Goal: Information Seeking & Learning: Check status

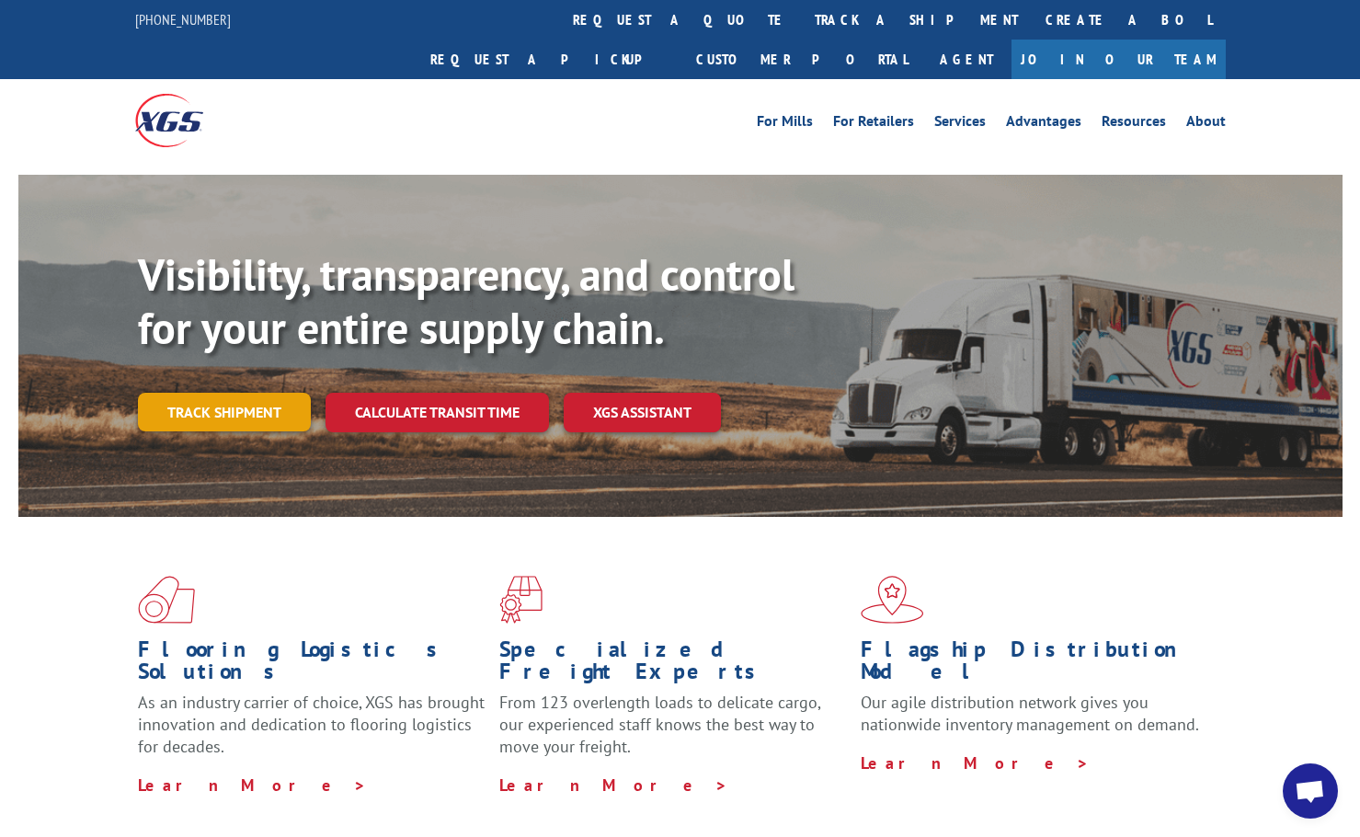
click at [250, 393] on link "Track shipment" at bounding box center [224, 412] width 173 height 39
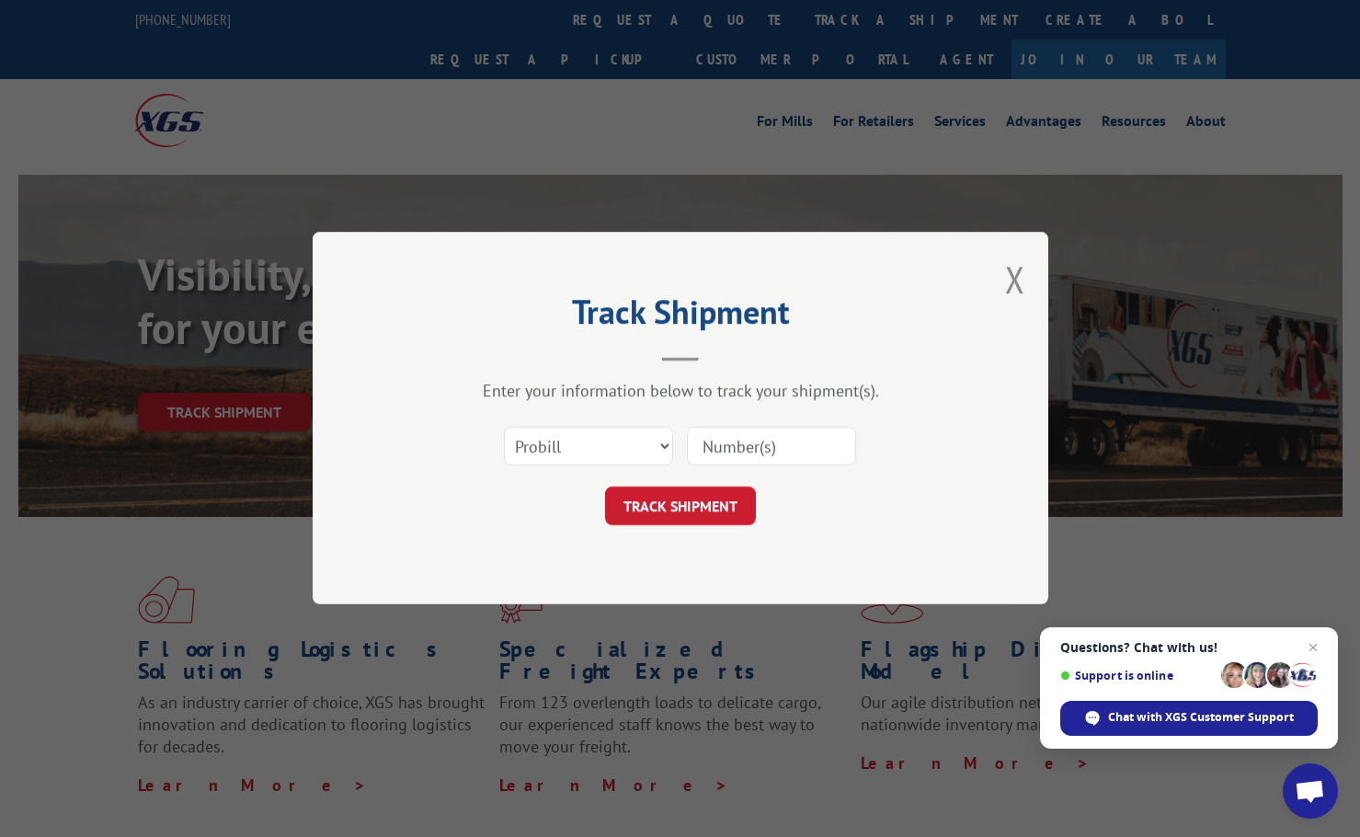
click at [715, 451] on input at bounding box center [771, 447] width 169 height 39
type input "16912514"
click button "TRACK SHIPMENT" at bounding box center [680, 506] width 151 height 39
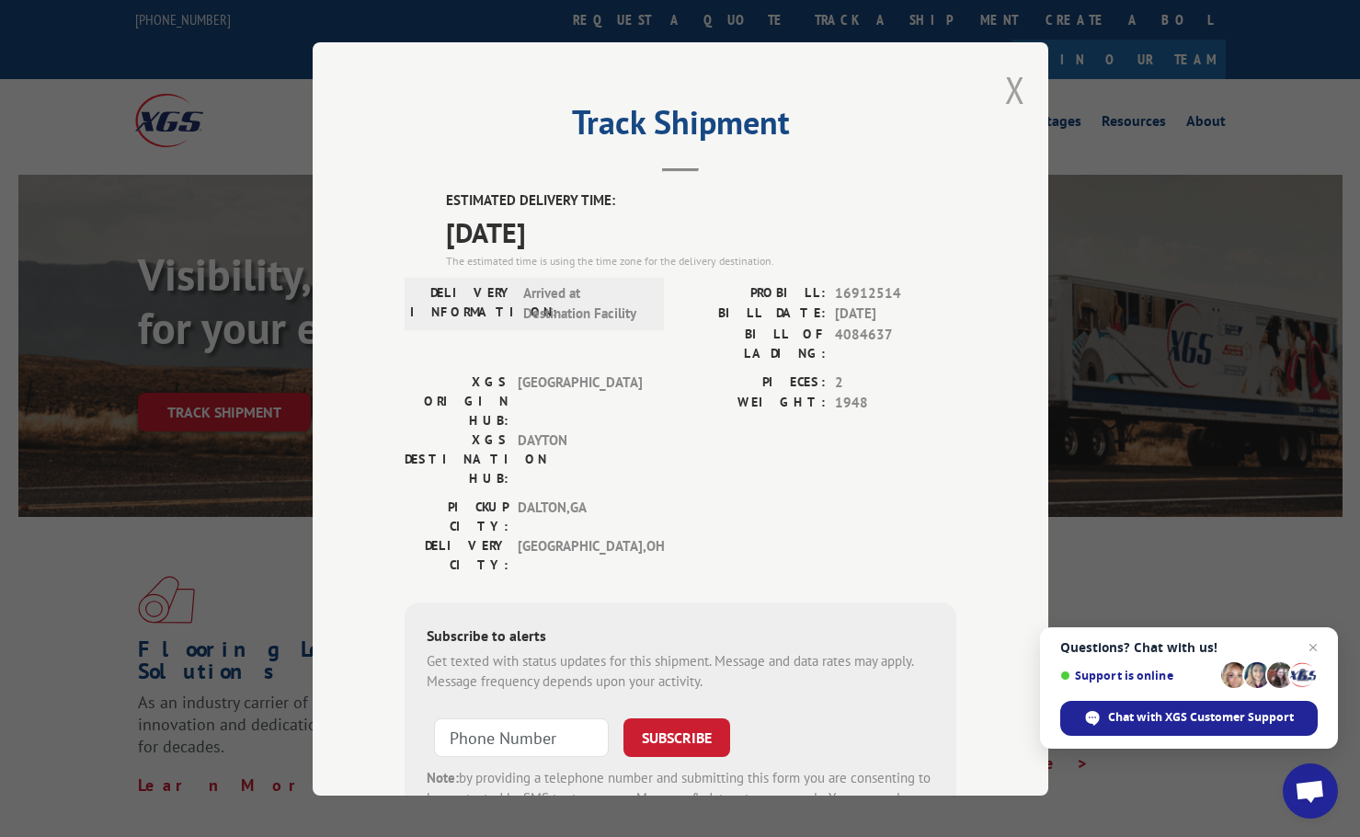
click at [1005, 93] on button "Close modal" at bounding box center [1015, 89] width 20 height 49
